Goal: Task Accomplishment & Management: Complete application form

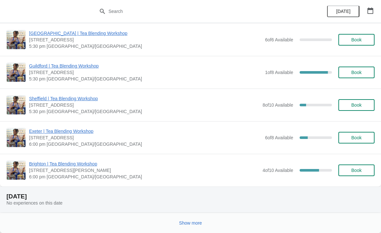
scroll to position [644, 0]
click at [193, 221] on span "Show more" at bounding box center [190, 222] width 23 height 5
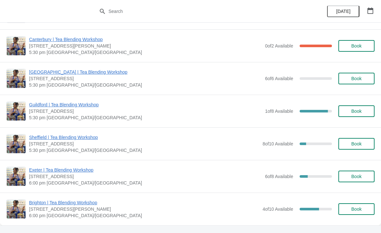
click at [226, 214] on span "6:00 pm [GEOGRAPHIC_DATA]/[GEOGRAPHIC_DATA]" at bounding box center [144, 215] width 230 height 6
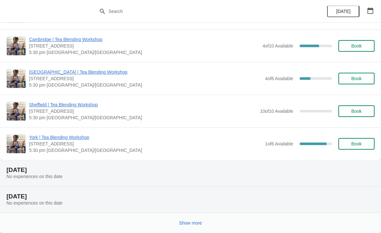
scroll to position [1455, 0]
click at [188, 221] on span "Show more" at bounding box center [190, 222] width 23 height 5
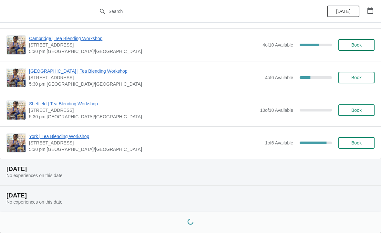
scroll to position [1458, 0]
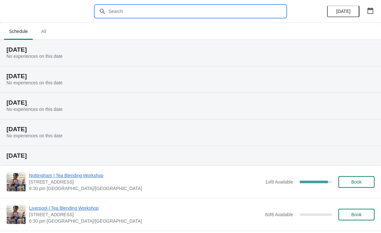
click at [215, 11] on input "text" at bounding box center [196, 11] width 177 height 12
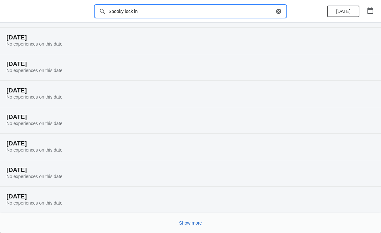
scroll to position [39, 0]
click at [195, 226] on button "Show more" at bounding box center [190, 223] width 28 height 12
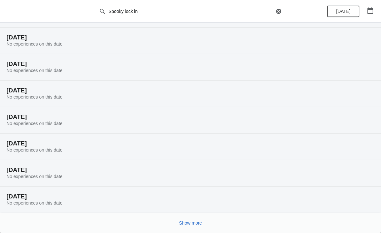
scroll to position [250, 0]
click at [202, 220] on span "Show more" at bounding box center [190, 222] width 23 height 5
click at [196, 226] on button "Show more" at bounding box center [190, 223] width 28 height 12
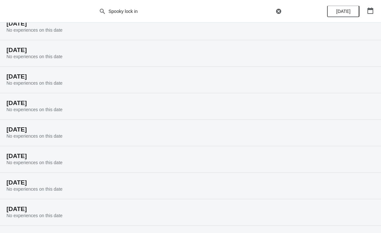
scroll to position [581, 0]
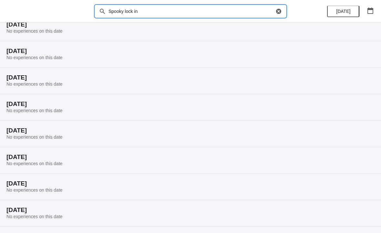
click at [184, 12] on input "Spooky lock in" at bounding box center [191, 11] width 166 height 12
type input "S"
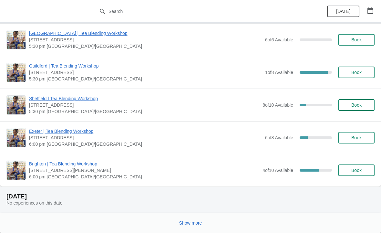
click at [194, 224] on span "Show more" at bounding box center [190, 222] width 23 height 5
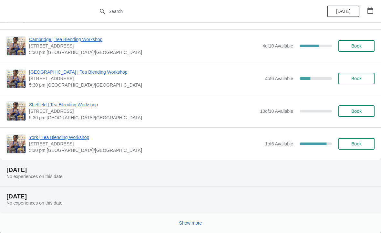
scroll to position [1455, 0]
click at [196, 220] on span "Show more" at bounding box center [190, 222] width 23 height 5
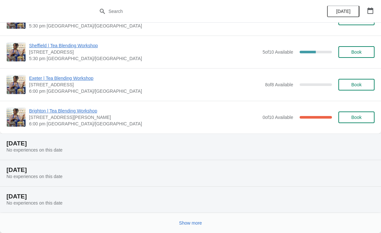
scroll to position [2363, 0]
click at [204, 218] on button "Show more" at bounding box center [190, 223] width 28 height 12
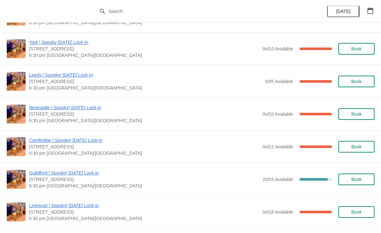
scroll to position [3056, 0]
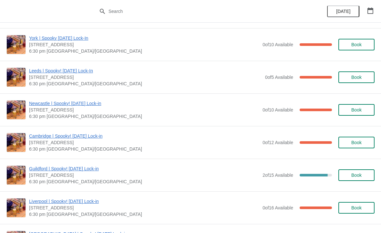
click at [354, 143] on span "Book" at bounding box center [356, 142] width 10 height 5
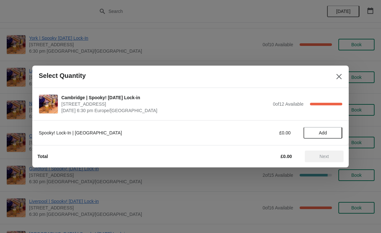
click at [320, 136] on button "Add" at bounding box center [322, 133] width 39 height 12
click at [334, 133] on icon at bounding box center [334, 133] width 2 height 2
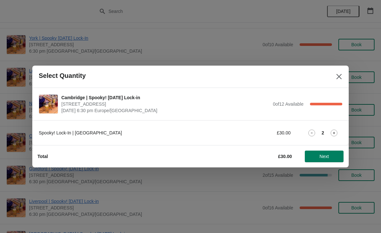
click at [329, 156] on span "Next" at bounding box center [323, 156] width 9 height 5
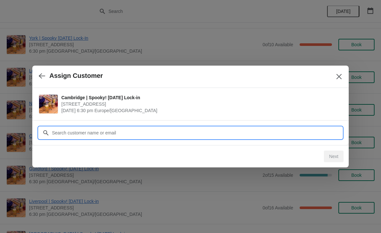
click at [293, 131] on input "Customer" at bounding box center [197, 133] width 290 height 12
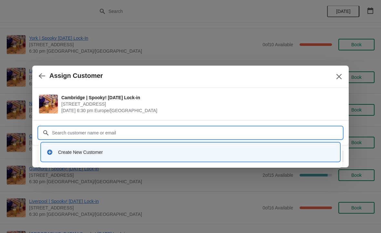
click at [86, 151] on div "Create New Customer" at bounding box center [196, 152] width 276 height 6
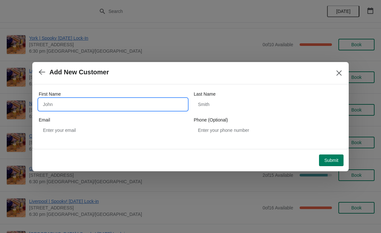
click at [161, 100] on input "First Name" at bounding box center [113, 104] width 148 height 12
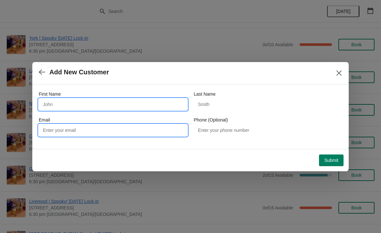
click at [169, 130] on input "Email" at bounding box center [113, 130] width 148 height 12
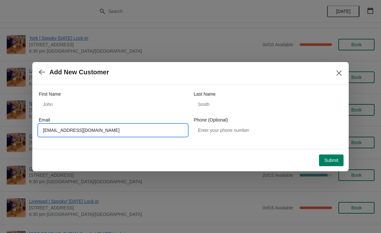
type input "[EMAIL_ADDRESS][DOMAIN_NAME]"
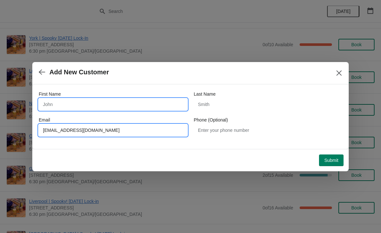
click at [44, 98] on input "First Name" at bounding box center [113, 104] width 148 height 12
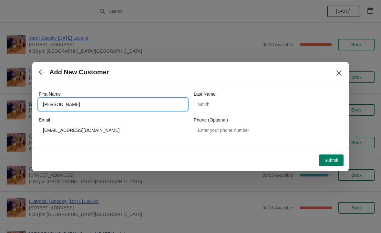
type input "[PERSON_NAME]"
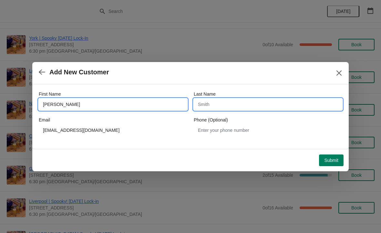
click at [256, 105] on input "Last Name" at bounding box center [268, 104] width 148 height 12
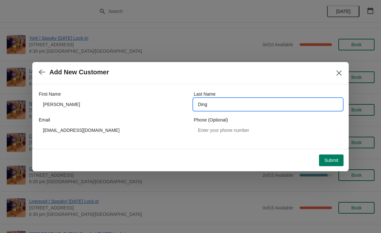
type input "Ding"
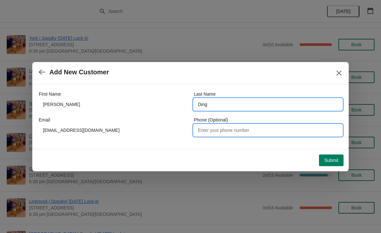
click at [269, 129] on input "Phone (Optional)" at bounding box center [268, 130] width 148 height 12
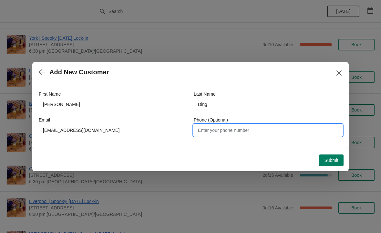
click at [332, 164] on button "Submit" at bounding box center [331, 160] width 25 height 12
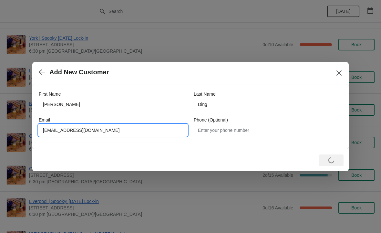
click at [119, 128] on input "[EMAIL_ADDRESS][DOMAIN_NAME]" at bounding box center [113, 130] width 148 height 12
click at [116, 130] on input "[EMAIL_ADDRESS][DOMAIN_NAME]" at bounding box center [113, 130] width 148 height 12
click at [116, 129] on input "[EMAIL_ADDRESS][DOMAIN_NAME]" at bounding box center [113, 130] width 148 height 12
